Goal: Task Accomplishment & Management: Complete application form

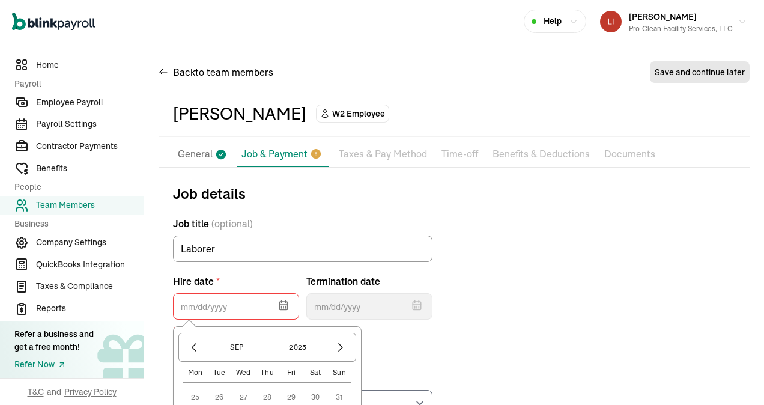
select select "[STREET_ADDRESS]"
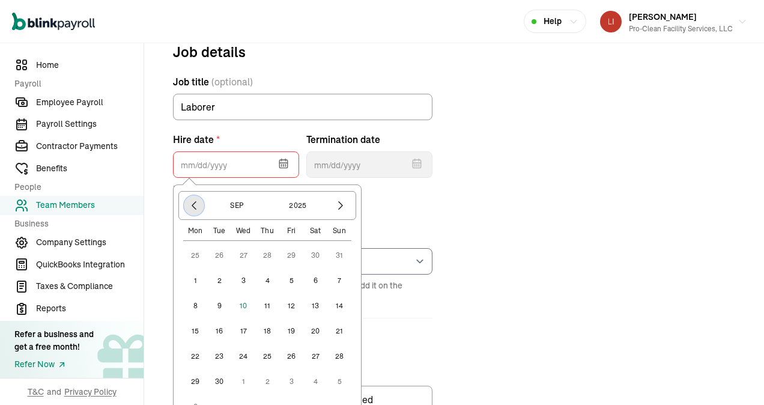
click at [193, 204] on icon "button" at bounding box center [194, 206] width 4 height 8
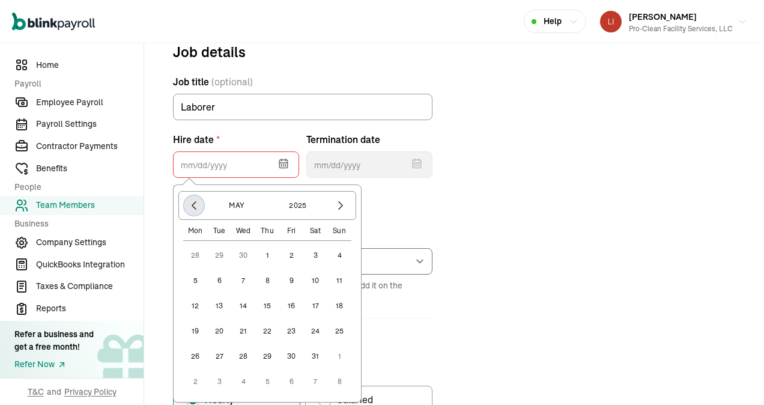
click at [193, 204] on icon "button" at bounding box center [194, 206] width 4 height 8
click at [307, 205] on button "2025" at bounding box center [298, 205] width 58 height 20
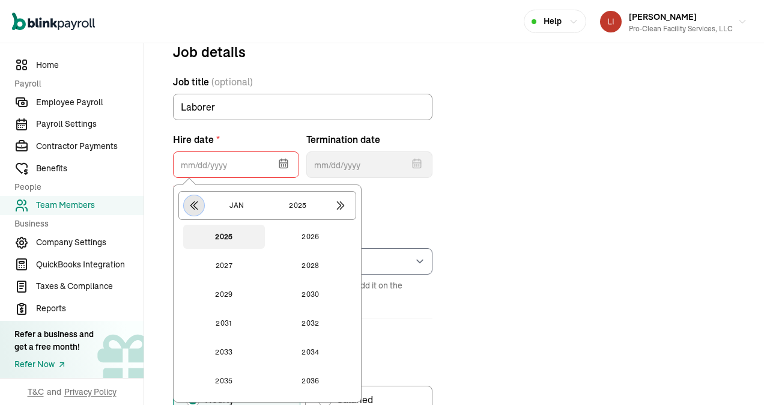
click at [193, 202] on icon "button" at bounding box center [194, 205] width 12 height 12
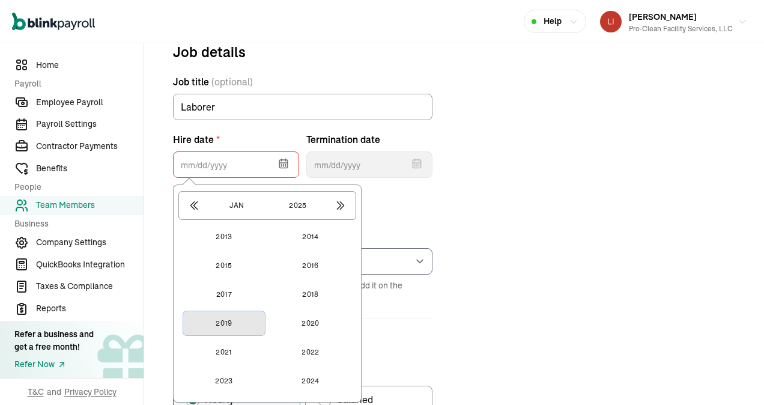
click at [227, 325] on button "2019" at bounding box center [224, 323] width 82 height 24
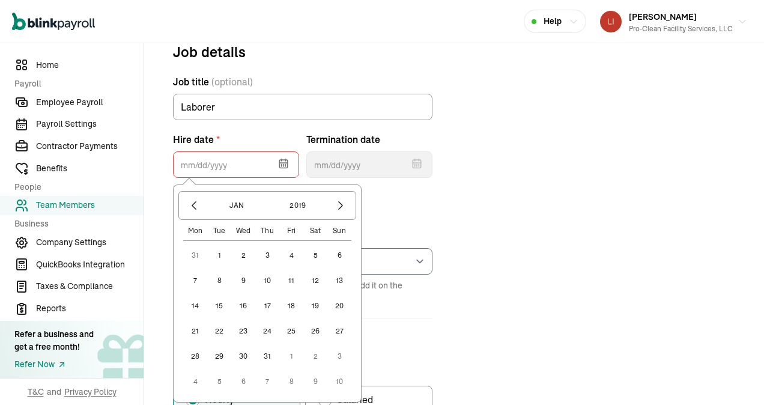
click at [220, 254] on button "1" at bounding box center [219, 255] width 24 height 24
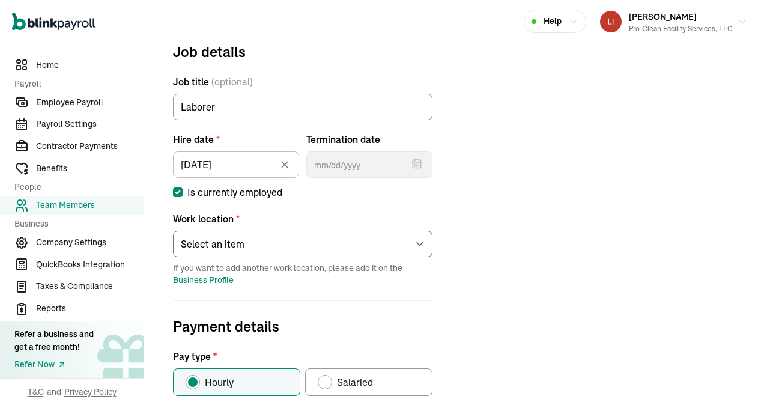
type input "[DATE]"
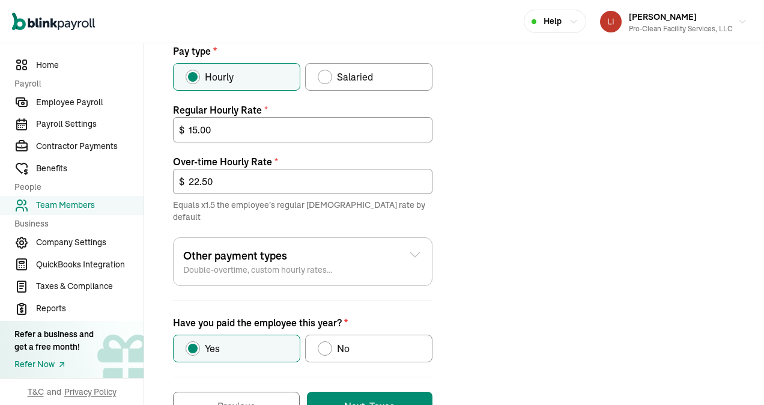
scroll to position [477, 0]
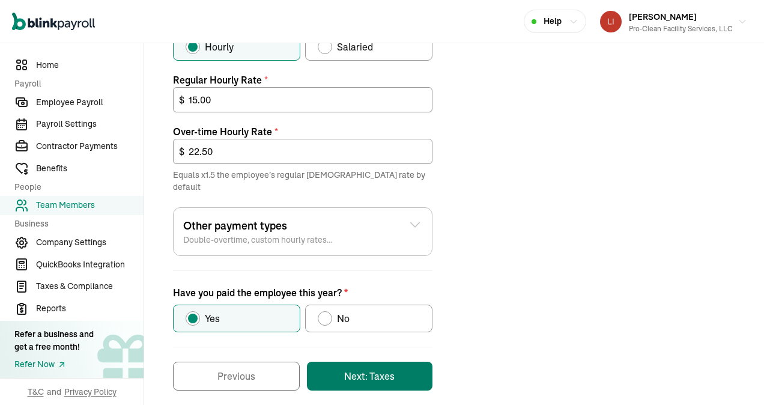
click at [345, 364] on button "Next: Taxes" at bounding box center [370, 376] width 126 height 29
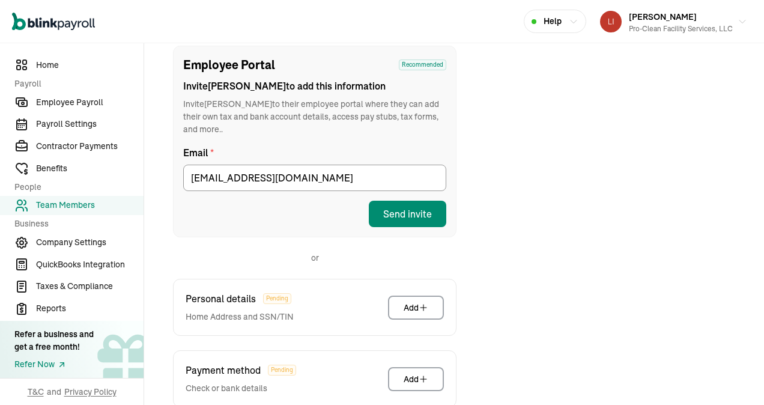
scroll to position [142, 0]
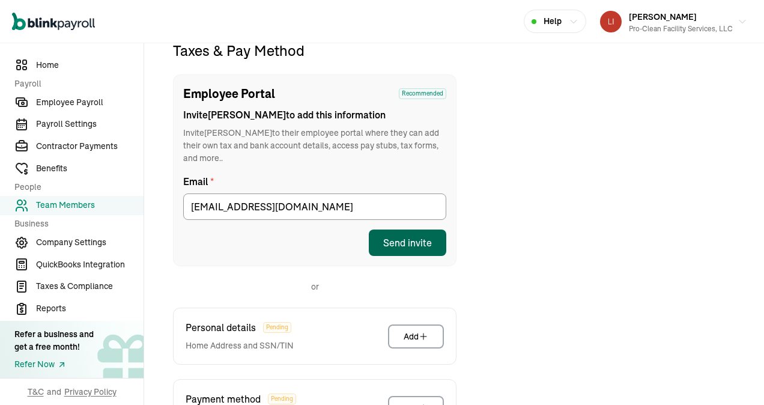
click at [403, 235] on div "Send invite" at bounding box center [407, 242] width 49 height 14
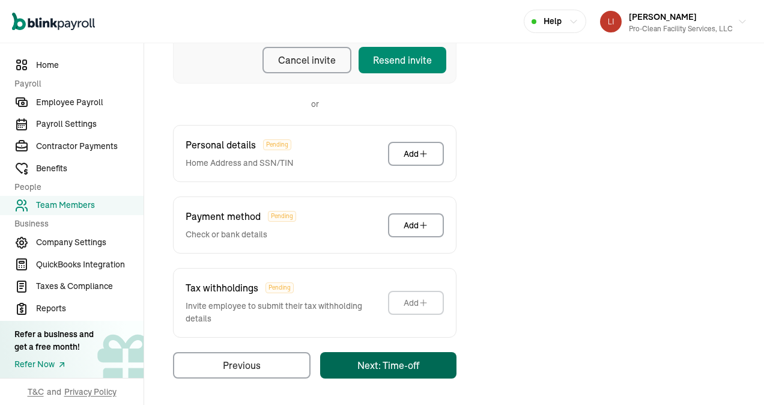
scroll to position [53, 0]
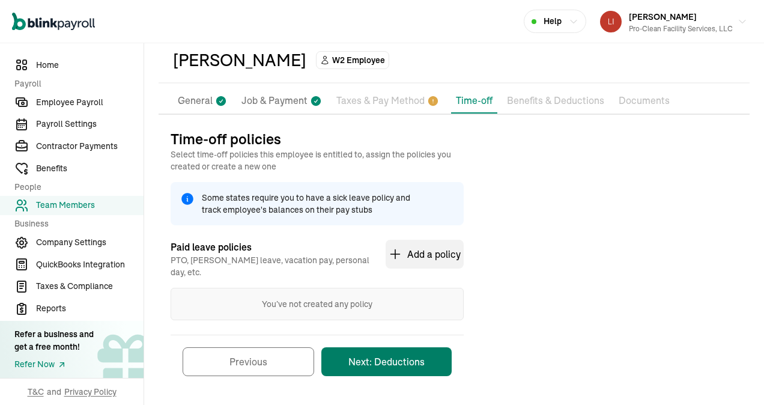
click at [394, 351] on button "Next: Deductions" at bounding box center [386, 361] width 130 height 29
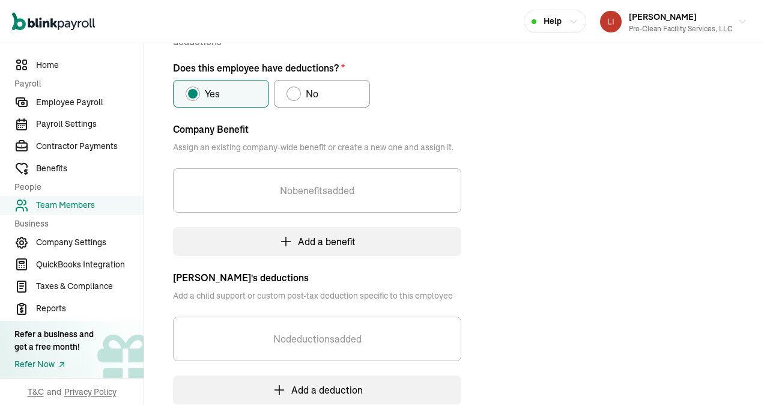
scroll to position [274, 0]
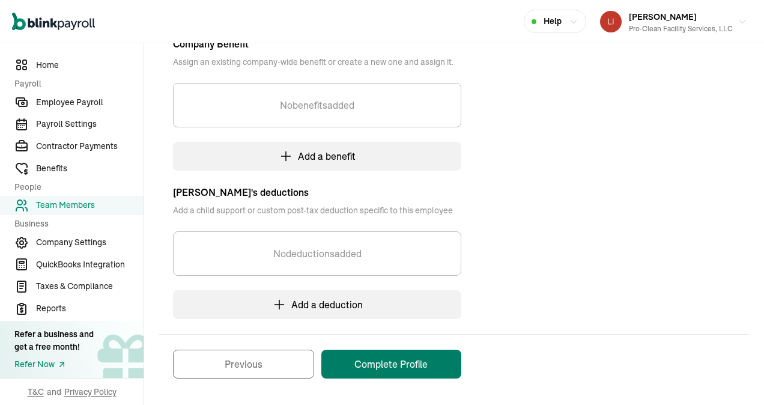
click at [381, 363] on button "Complete Profile" at bounding box center [391, 363] width 140 height 29
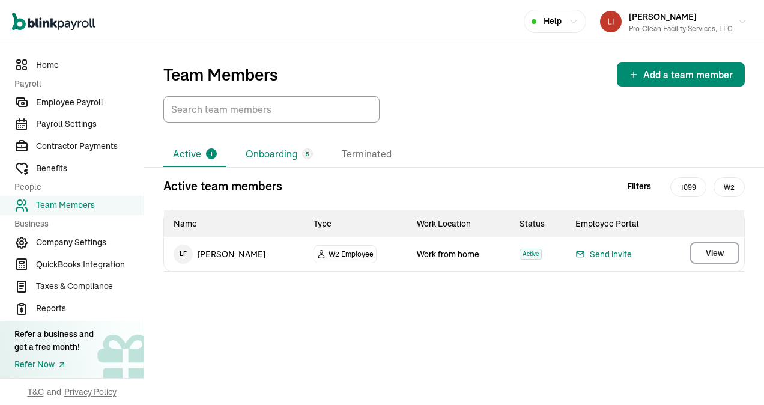
click at [267, 157] on li "Onboarding 5" at bounding box center [279, 154] width 86 height 25
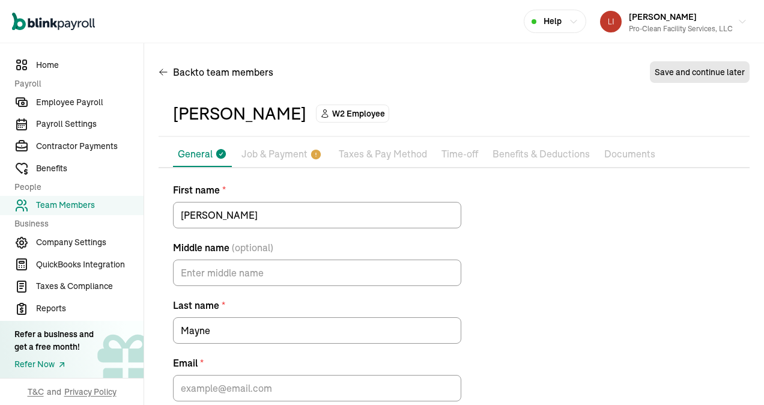
scroll to position [61, 0]
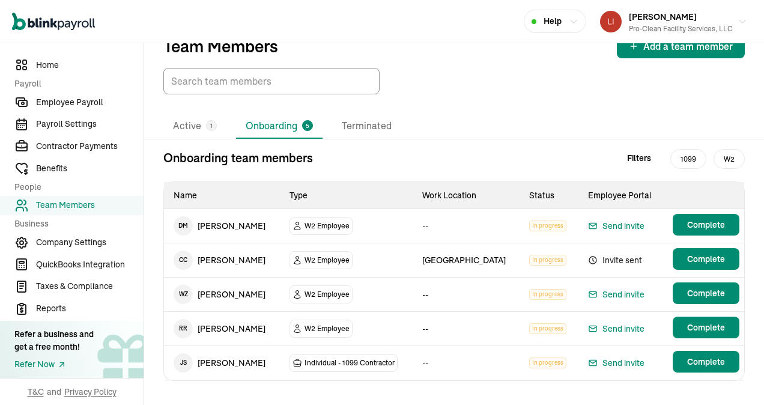
scroll to position [43, 0]
